Goal: Find specific page/section: Find specific page/section

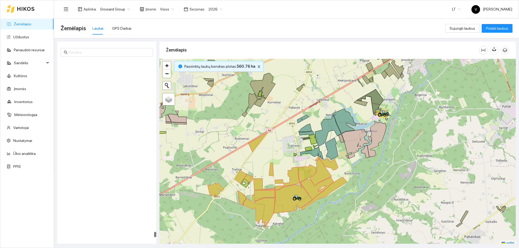
scroll to position [2, 0]
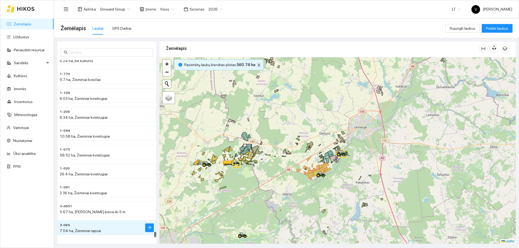
click at [257, 65] on icon "close" at bounding box center [259, 65] width 4 height 4
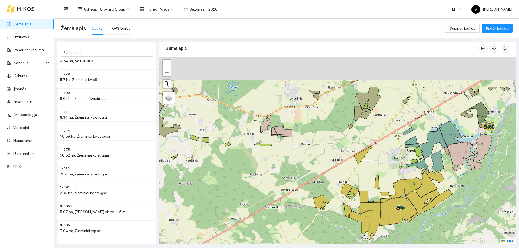
drag, startPoint x: 320, startPoint y: 200, endPoint x: 322, endPoint y: 205, distance: 5.7
click at [322, 205] on icon at bounding box center [321, 202] width 16 height 14
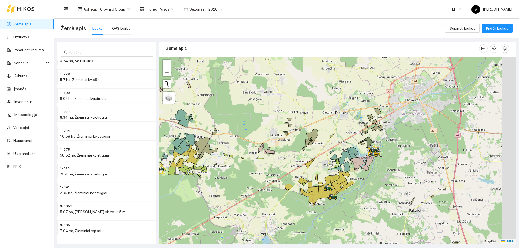
drag, startPoint x: 332, startPoint y: 172, endPoint x: 302, endPoint y: 210, distance: 48.1
click at [302, 210] on div at bounding box center [337, 150] width 356 height 187
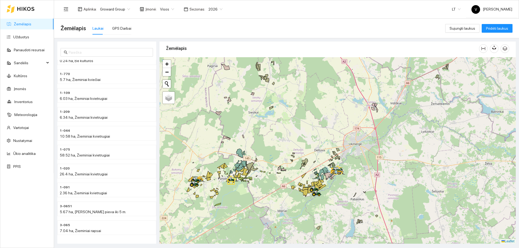
drag, startPoint x: 248, startPoint y: 198, endPoint x: 265, endPoint y: 185, distance: 21.9
click at [266, 185] on div at bounding box center [337, 150] width 356 height 187
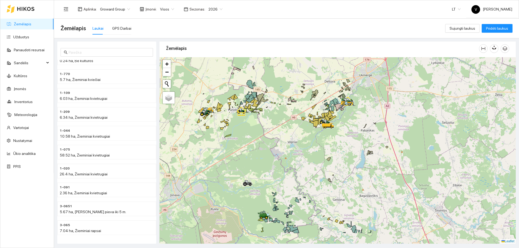
drag, startPoint x: 291, startPoint y: 200, endPoint x: 294, endPoint y: 153, distance: 46.9
click at [294, 153] on div at bounding box center [337, 150] width 356 height 187
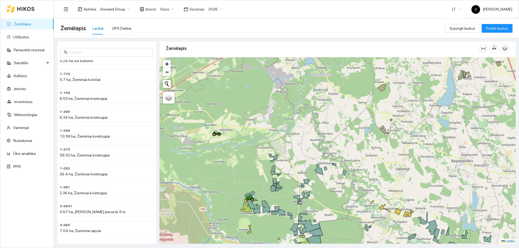
drag, startPoint x: 240, startPoint y: 200, endPoint x: 240, endPoint y: 240, distance: 39.5
click at [240, 240] on div at bounding box center [337, 150] width 356 height 187
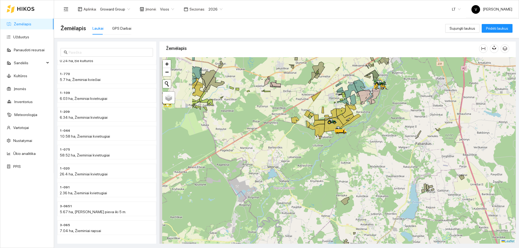
drag, startPoint x: 235, startPoint y: 171, endPoint x: 305, endPoint y: 154, distance: 73.0
click at [305, 154] on div at bounding box center [337, 150] width 356 height 187
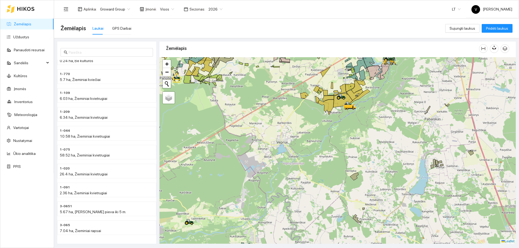
drag, startPoint x: 263, startPoint y: 192, endPoint x: 267, endPoint y: 191, distance: 4.4
click at [267, 191] on div at bounding box center [337, 150] width 356 height 187
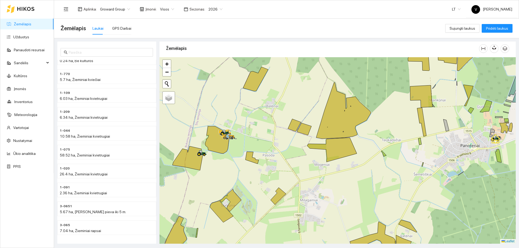
drag, startPoint x: 234, startPoint y: 141, endPoint x: 247, endPoint y: 149, distance: 14.8
click at [247, 149] on div at bounding box center [337, 150] width 356 height 187
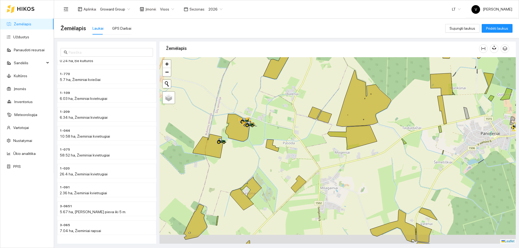
drag, startPoint x: 240, startPoint y: 159, endPoint x: 295, endPoint y: 124, distance: 65.8
click at [295, 124] on div at bounding box center [337, 150] width 356 height 187
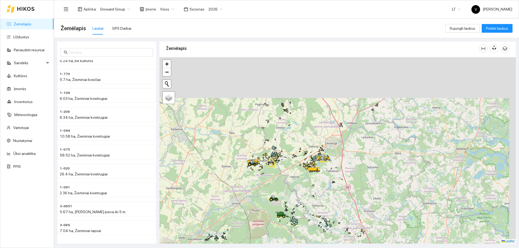
drag, startPoint x: 276, startPoint y: 172, endPoint x: 269, endPoint y: 186, distance: 15.5
click at [269, 186] on div at bounding box center [337, 150] width 356 height 187
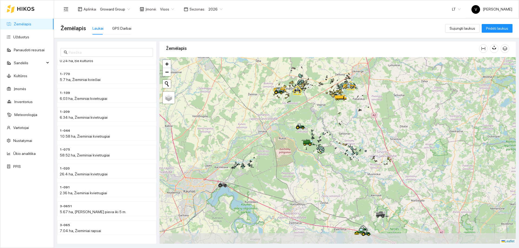
drag, startPoint x: 268, startPoint y: 184, endPoint x: 294, endPoint y: 116, distance: 72.5
click at [294, 116] on div at bounding box center [337, 150] width 356 height 187
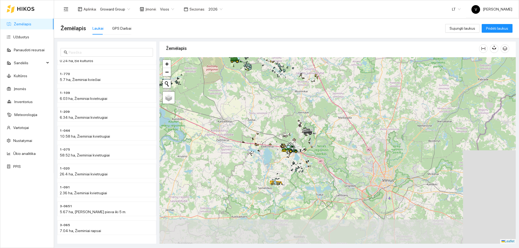
drag, startPoint x: 320, startPoint y: 191, endPoint x: 252, endPoint y: 116, distance: 101.6
click at [252, 116] on div at bounding box center [337, 150] width 356 height 187
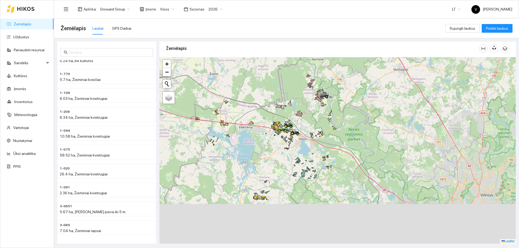
drag, startPoint x: 269, startPoint y: 168, endPoint x: 294, endPoint y: 118, distance: 55.7
click at [292, 125] on icon at bounding box center [291, 125] width 1 height 1
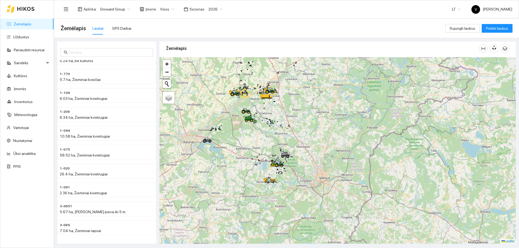
drag, startPoint x: 280, startPoint y: 120, endPoint x: 306, endPoint y: 184, distance: 68.8
click at [306, 184] on div at bounding box center [337, 150] width 356 height 187
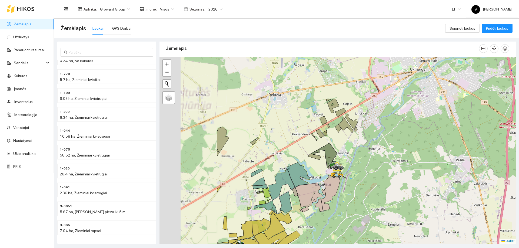
drag, startPoint x: 254, startPoint y: 125, endPoint x: 346, endPoint y: 172, distance: 104.1
click at [348, 185] on div at bounding box center [337, 150] width 356 height 187
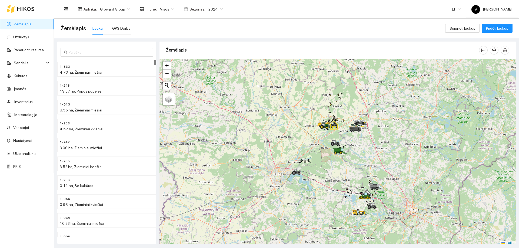
click at [216, 9] on span "2024" at bounding box center [215, 9] width 14 height 8
click at [212, 74] on div "2026" at bounding box center [211, 72] width 14 height 6
